Goal: Information Seeking & Learning: Check status

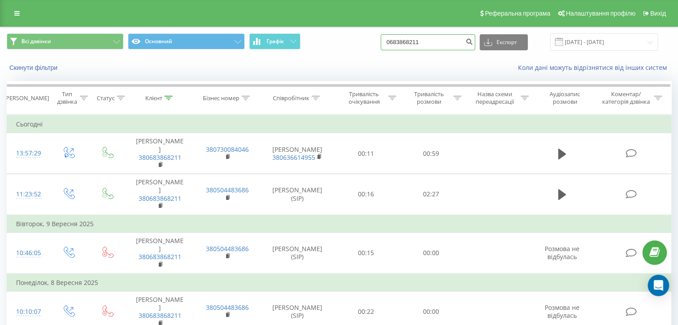
drag, startPoint x: 443, startPoint y: 44, endPoint x: 294, endPoint y: 30, distance: 149.0
click at [340, 35] on div "Всі дзвінки Основний Графік 0683868211 Експорт .csv .xls .xlsx [DATE] - [DATE]" at bounding box center [339, 41] width 665 height 17
paste input "72478312"
type input "0672478312"
click at [473, 43] on icon "submit" at bounding box center [469, 40] width 8 height 5
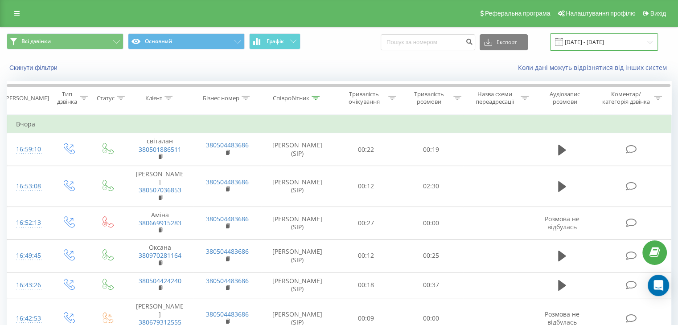
click at [620, 40] on input "18.09.2025 - 18.09.2025" at bounding box center [604, 41] width 108 height 17
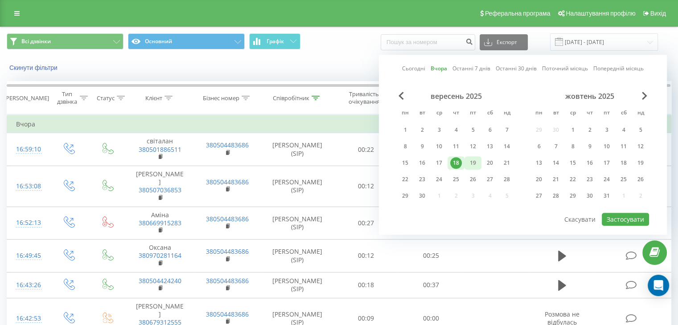
click at [472, 163] on div "19" at bounding box center [473, 163] width 12 height 12
click at [625, 218] on button "Застосувати" at bounding box center [625, 219] width 47 height 13
type input "19.09.2025 - 19.09.2025"
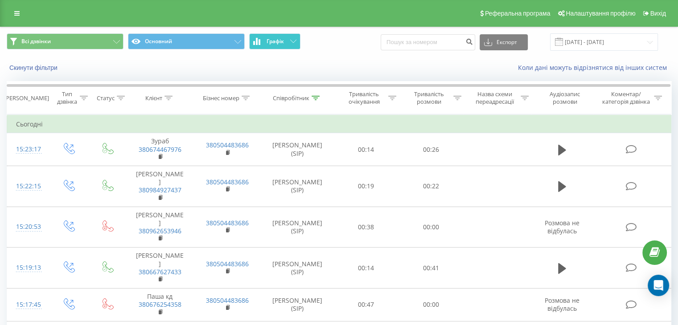
click at [278, 40] on span "Графік" at bounding box center [275, 41] width 17 height 6
